Goal: Transaction & Acquisition: Purchase product/service

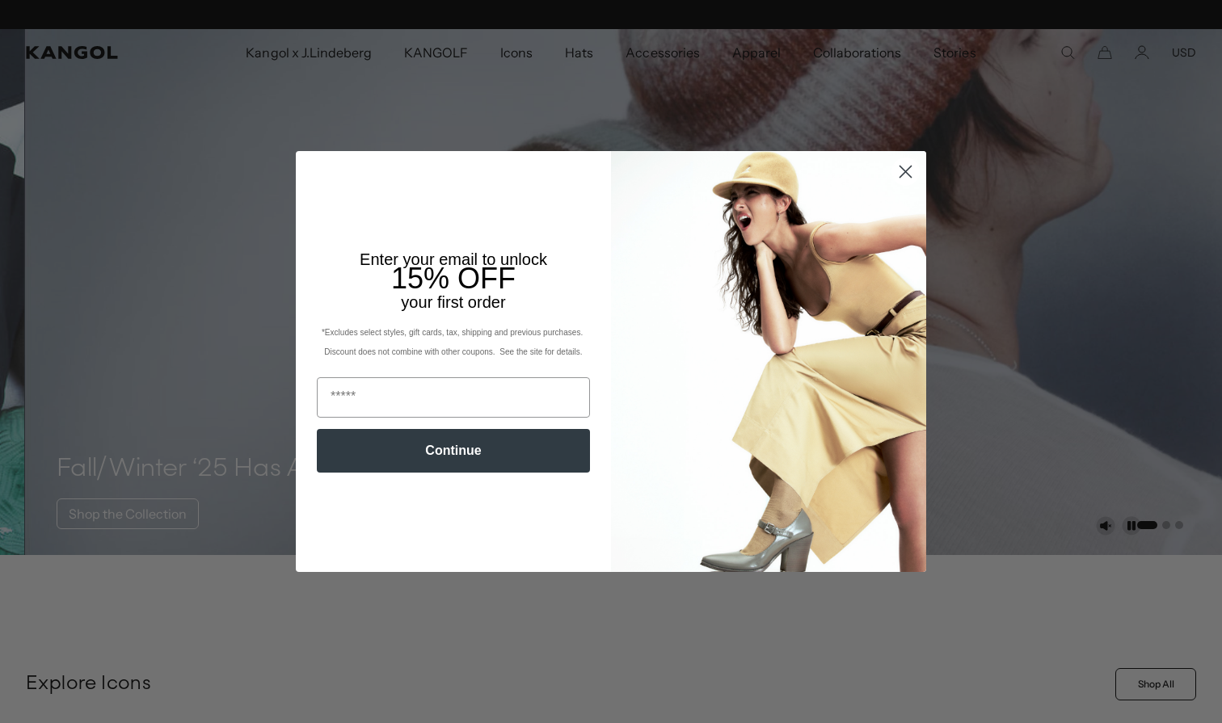
scroll to position [0, 333]
